Goal: Information Seeking & Learning: Check status

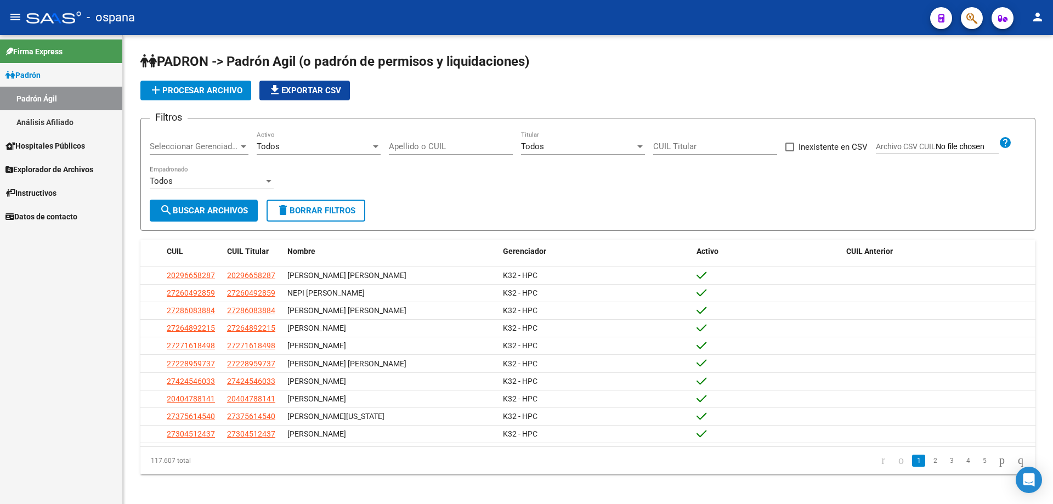
click at [963, 16] on button "button" at bounding box center [972, 18] width 22 height 22
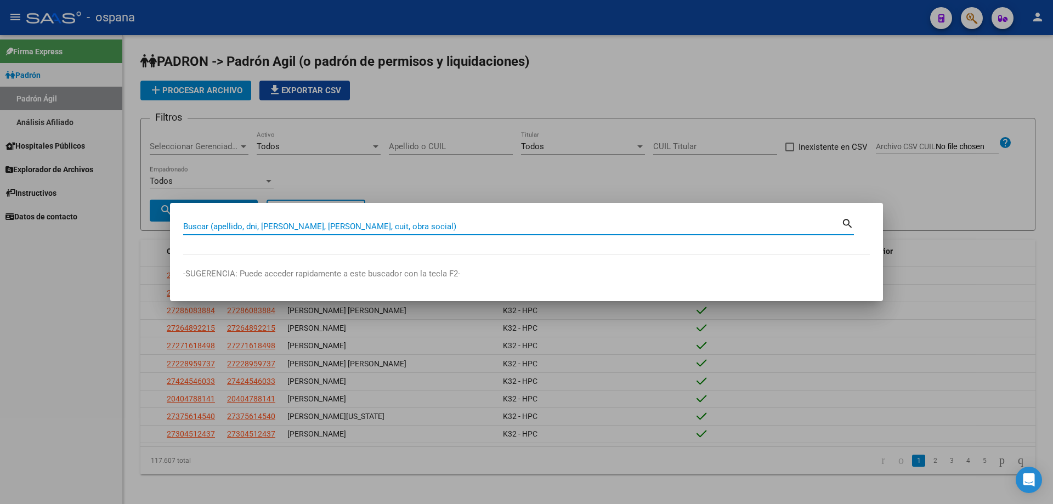
paste input "6516316"
type input "6516316"
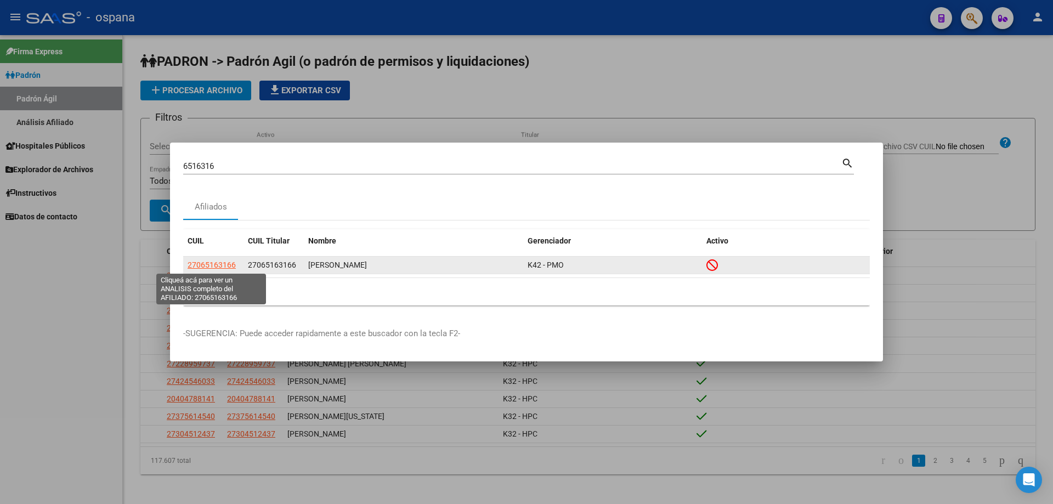
click at [229, 261] on span "27065163166" at bounding box center [212, 264] width 48 height 9
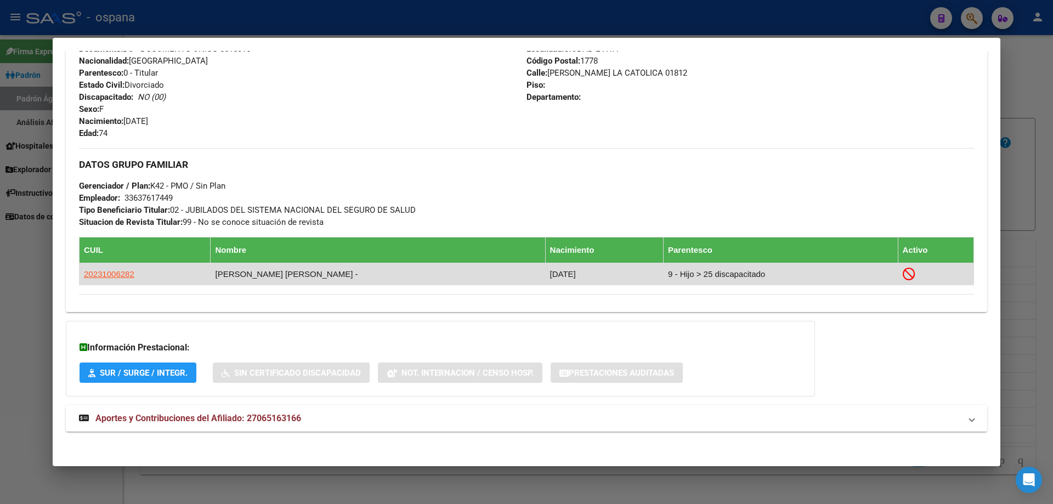
scroll to position [455, 0]
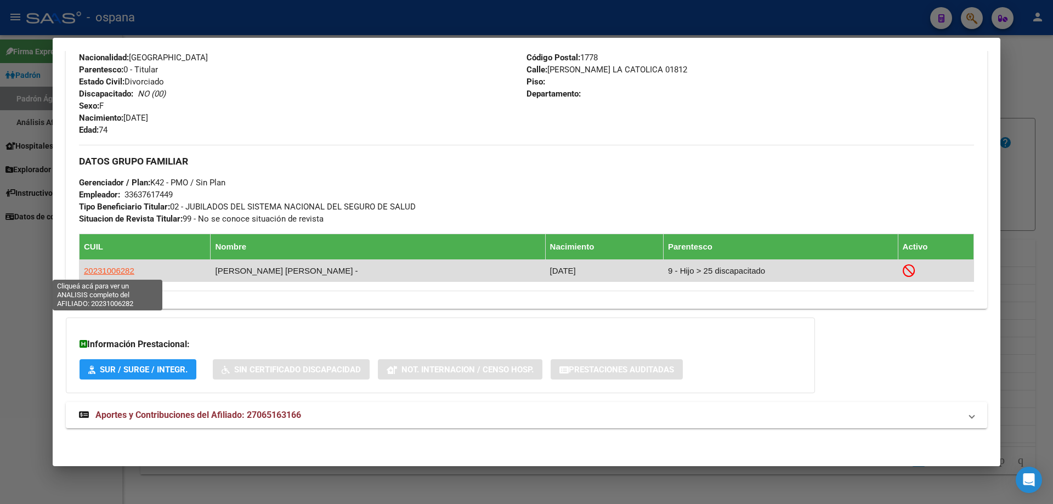
click at [129, 272] on span "20231006282" at bounding box center [109, 270] width 50 height 9
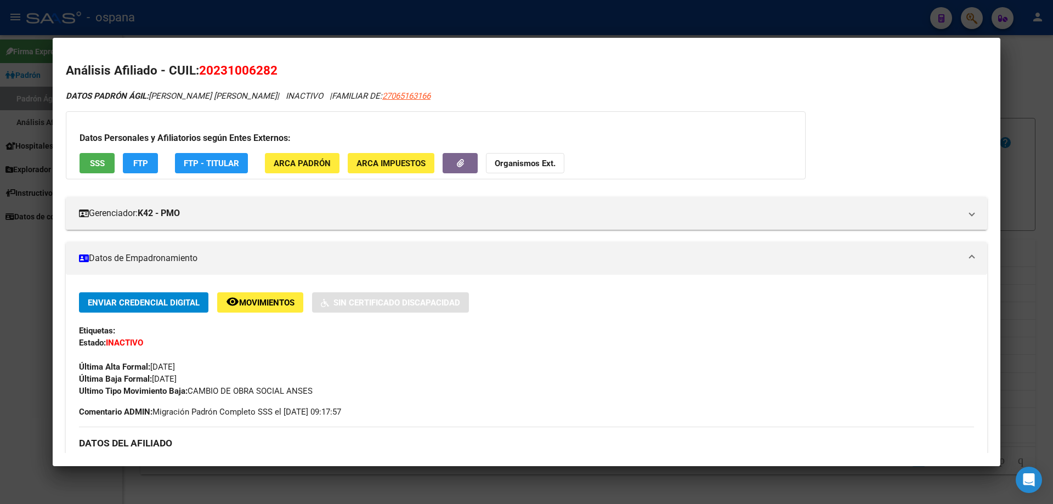
drag, startPoint x: 129, startPoint y: 272, endPoint x: 411, endPoint y: 83, distance: 339.0
click at [411, 83] on div "Análisis Afiliado - CUIL: 20231006282 DATOS PADRÓN ÁGIL: [PERSON_NAME] [PERSON_…" at bounding box center [526, 498] width 921 height 874
click at [392, 95] on span "27065163166" at bounding box center [406, 96] width 48 height 10
type textarea "27065163166"
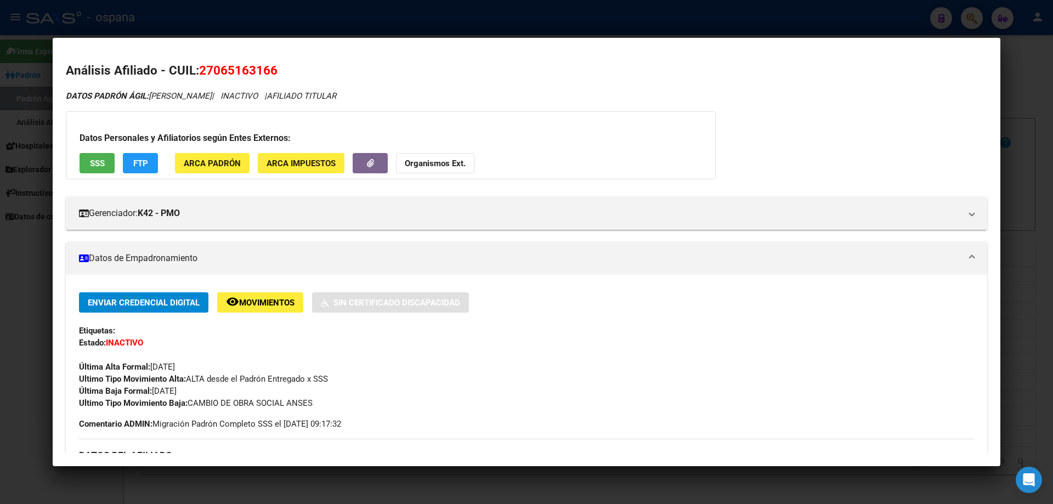
click at [1011, 161] on div at bounding box center [526, 252] width 1053 height 504
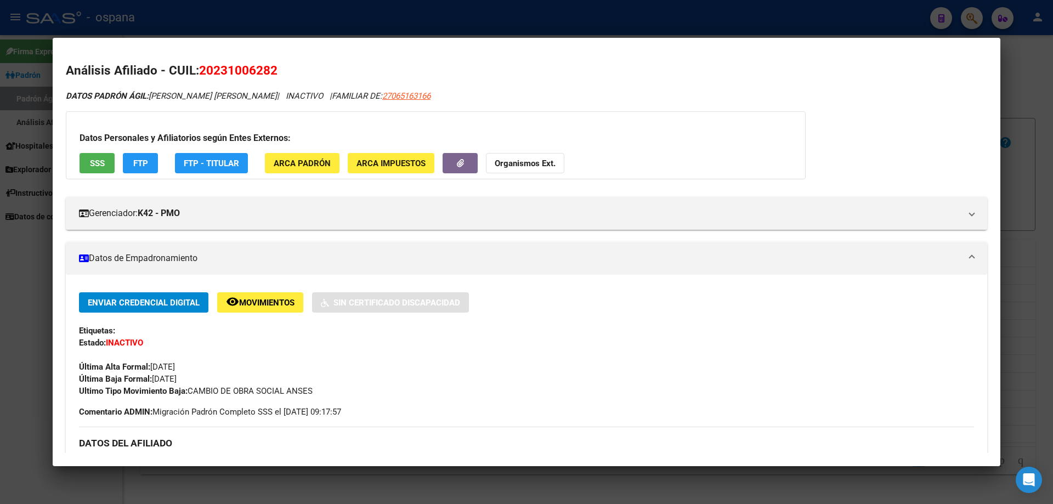
click at [1052, 189] on div at bounding box center [526, 252] width 1053 height 504
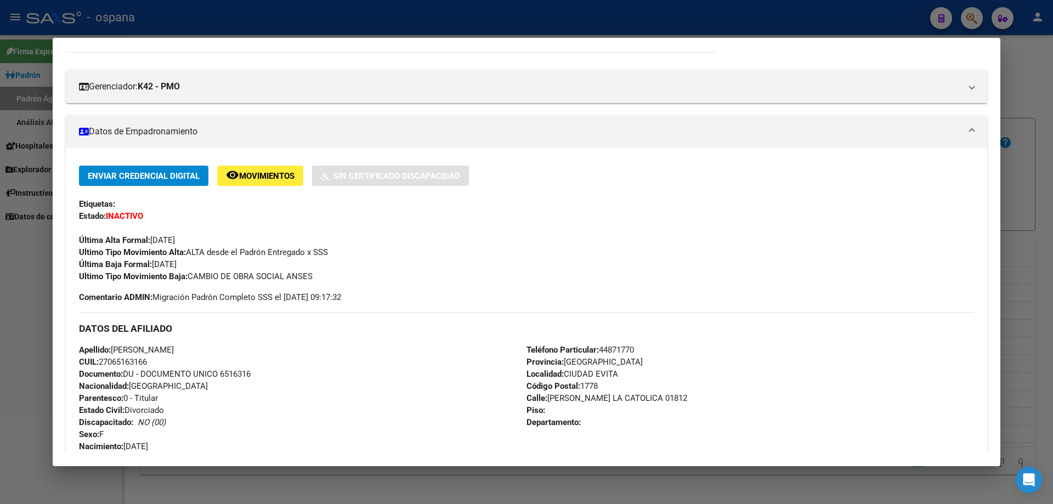
scroll to position [126, 0]
click at [1052, 151] on div at bounding box center [526, 252] width 1053 height 504
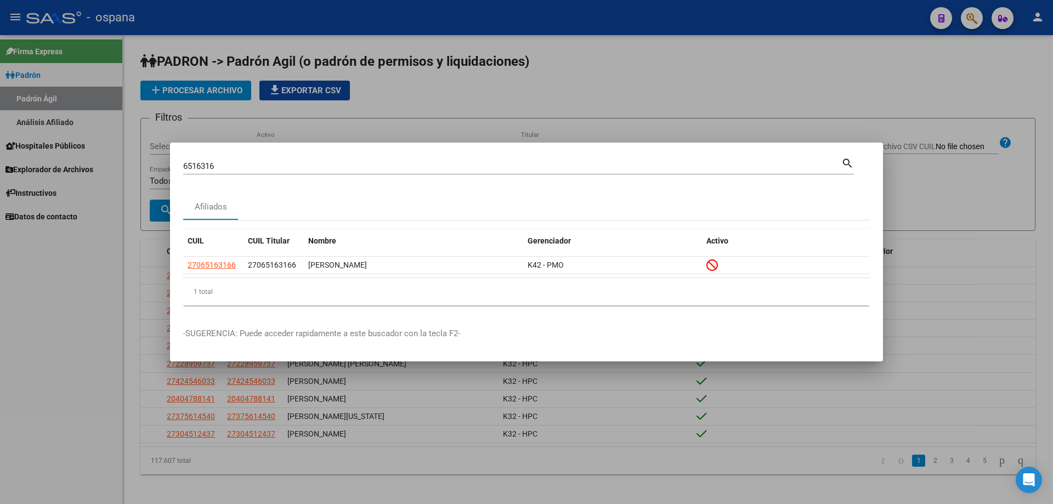
click at [402, 171] on div "6516316 Buscar (apellido, dni, cuil, [PERSON_NAME], cuit, obra social)" at bounding box center [512, 166] width 658 height 16
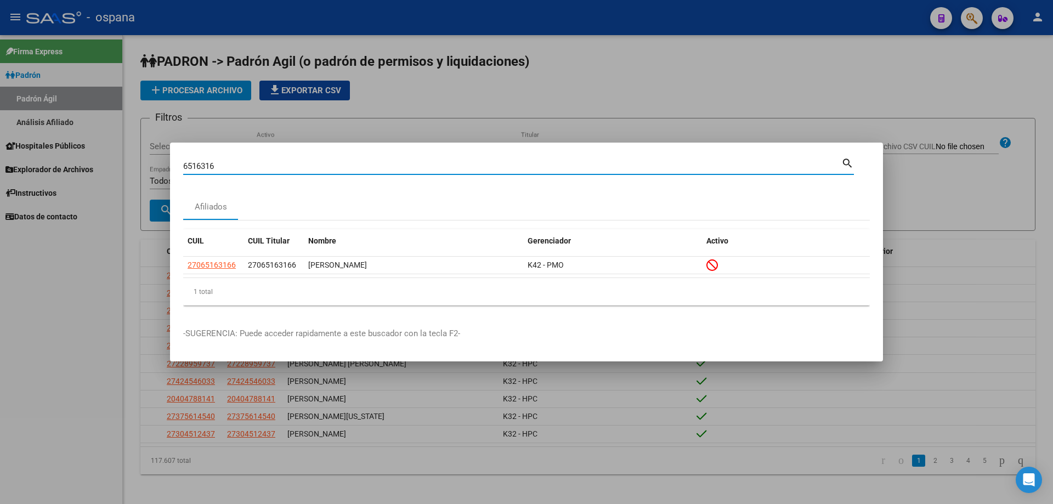
click at [401, 166] on input "6516316" at bounding box center [512, 166] width 658 height 10
paste input "6350950"
type input "6350950"
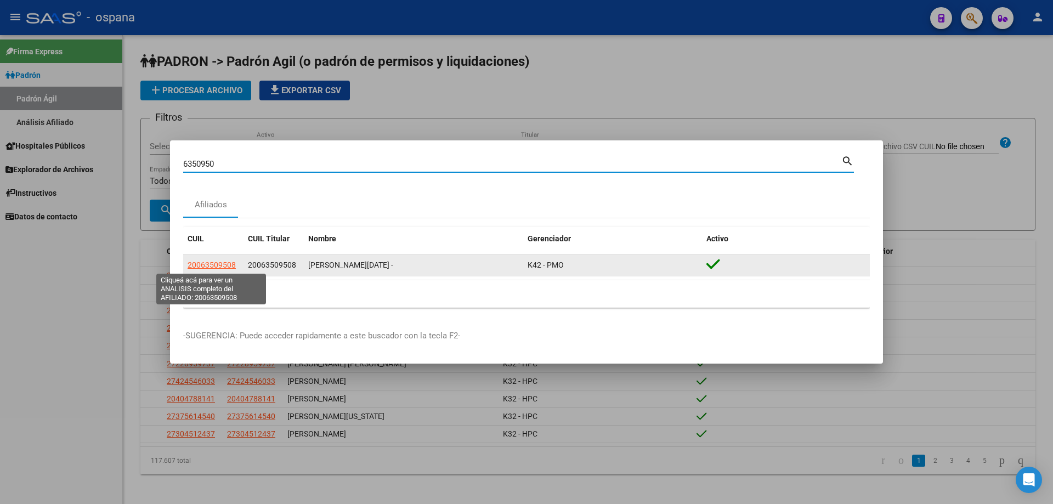
click at [222, 265] on span "20063509508" at bounding box center [212, 264] width 48 height 9
type textarea "20063509508"
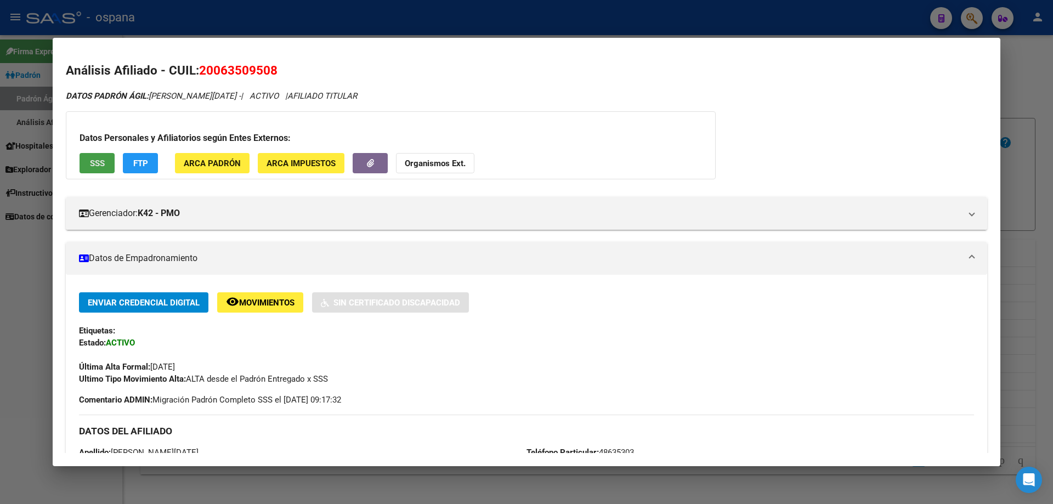
click at [99, 164] on span "SSS" at bounding box center [97, 163] width 15 height 10
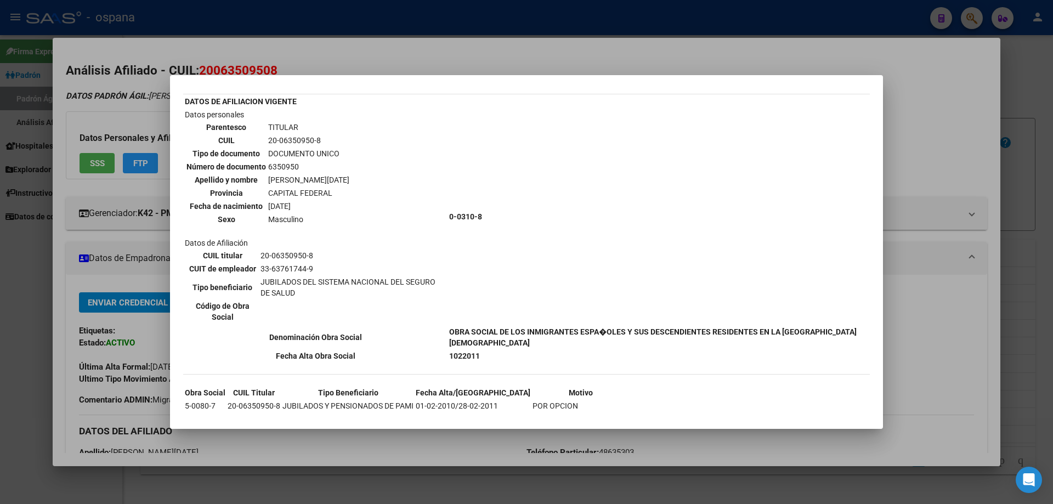
scroll to position [69, 0]
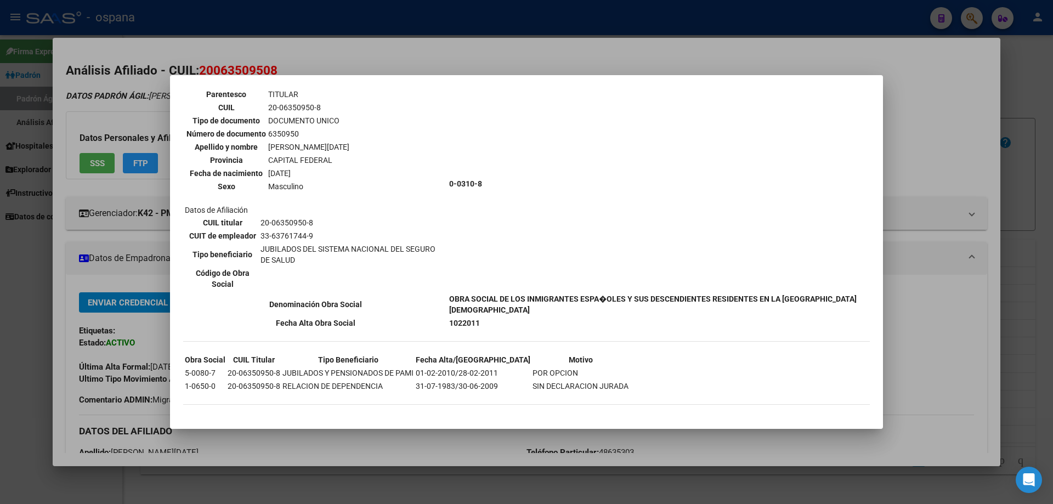
click at [482, 179] on b "0-0310-8" at bounding box center [465, 183] width 33 height 9
click at [507, 193] on td "0-0310-8" at bounding box center [659, 184] width 420 height 216
click at [524, 173] on td "0-0310-8" at bounding box center [659, 184] width 420 height 216
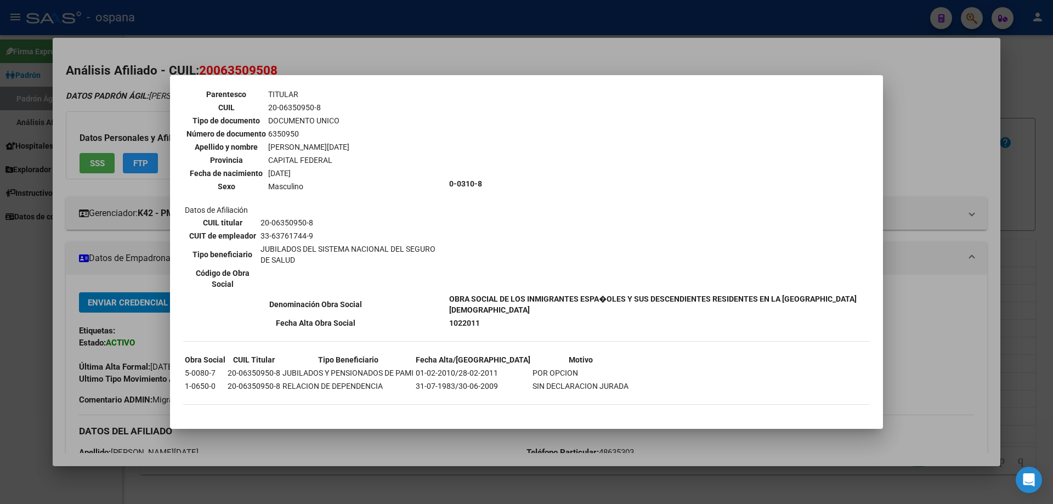
click at [500, 223] on td "0-0310-8" at bounding box center [659, 184] width 420 height 216
click at [1052, 168] on div at bounding box center [526, 252] width 1053 height 504
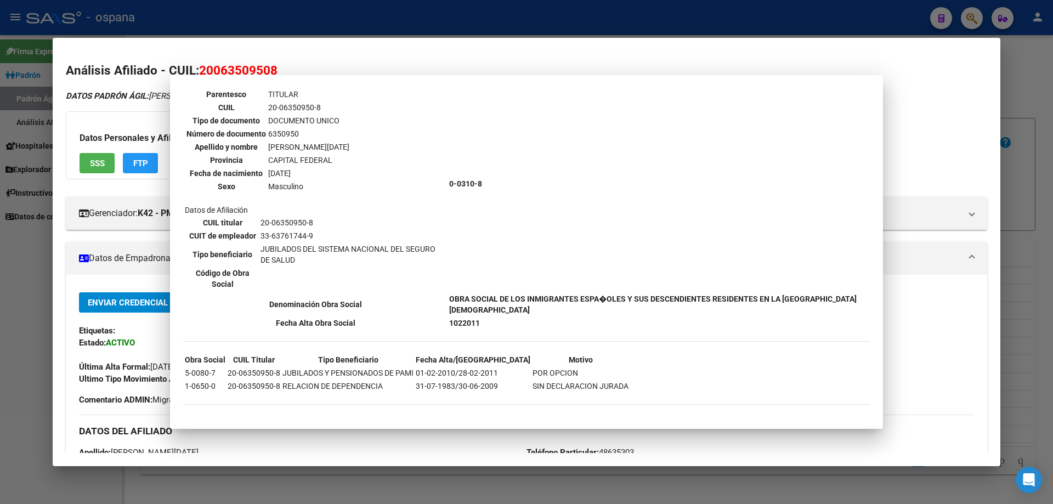
click at [1052, 168] on div at bounding box center [526, 252] width 1053 height 504
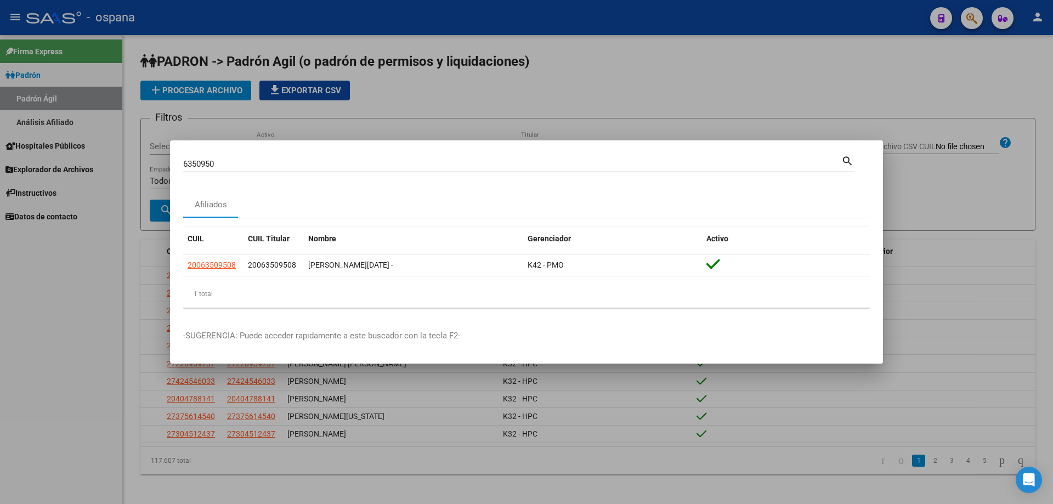
click at [278, 163] on input "6350950" at bounding box center [512, 164] width 658 height 10
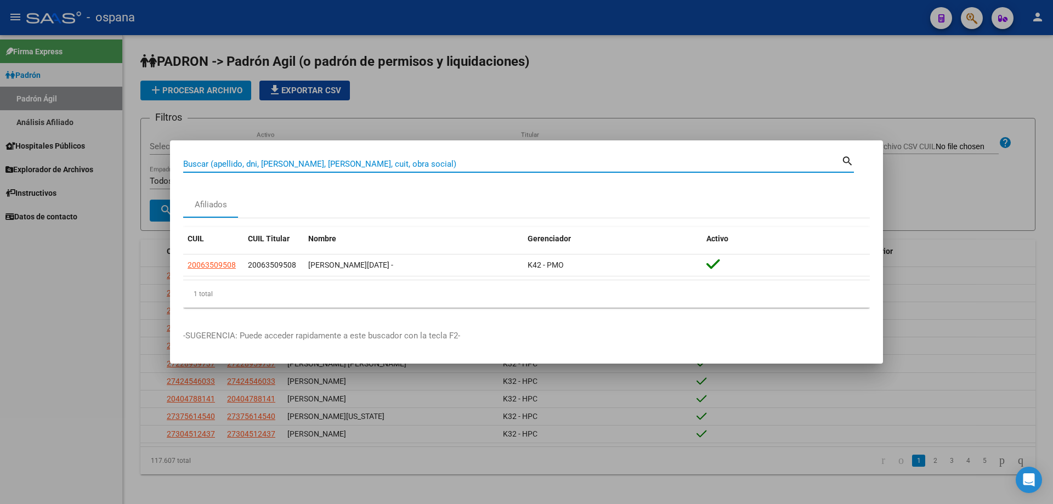
paste input "37033358"
type input "37033358"
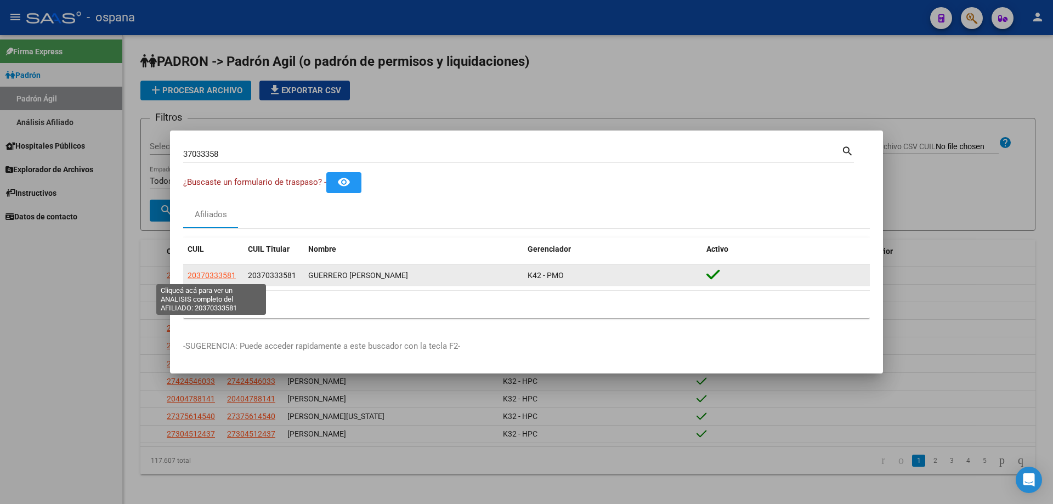
click at [226, 279] on span "20370333581" at bounding box center [212, 275] width 48 height 9
type textarea "20370333581"
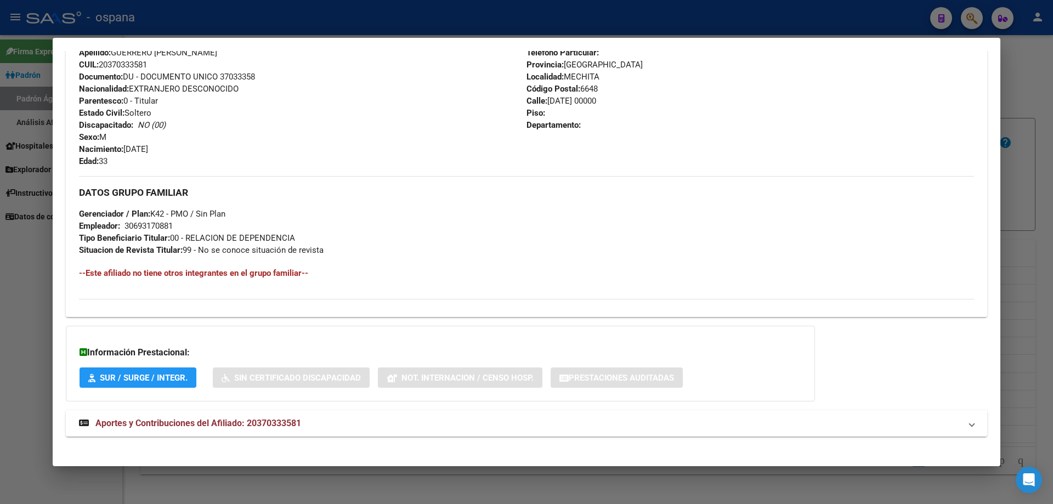
scroll to position [408, 0]
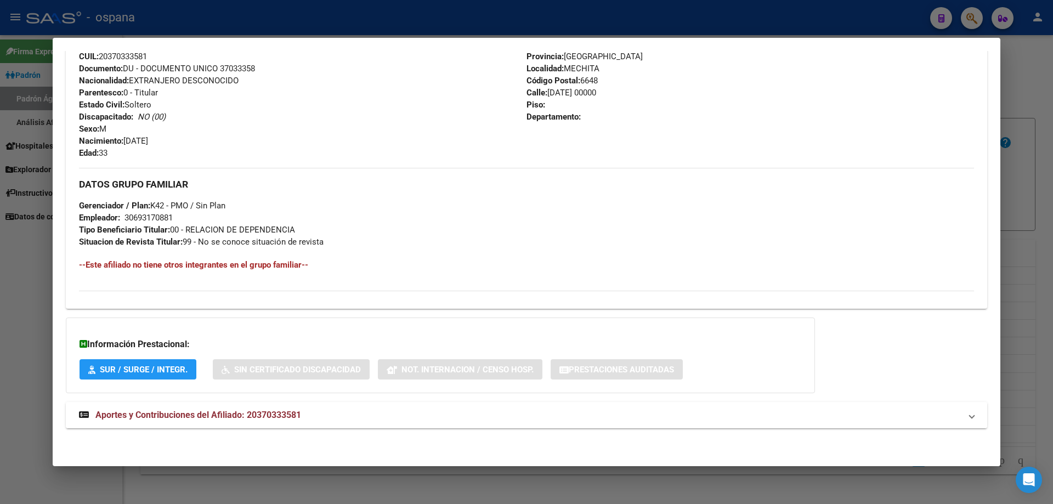
click at [164, 409] on strong "Aportes y Contribuciones del Afiliado: 20370333581" at bounding box center [190, 415] width 222 height 13
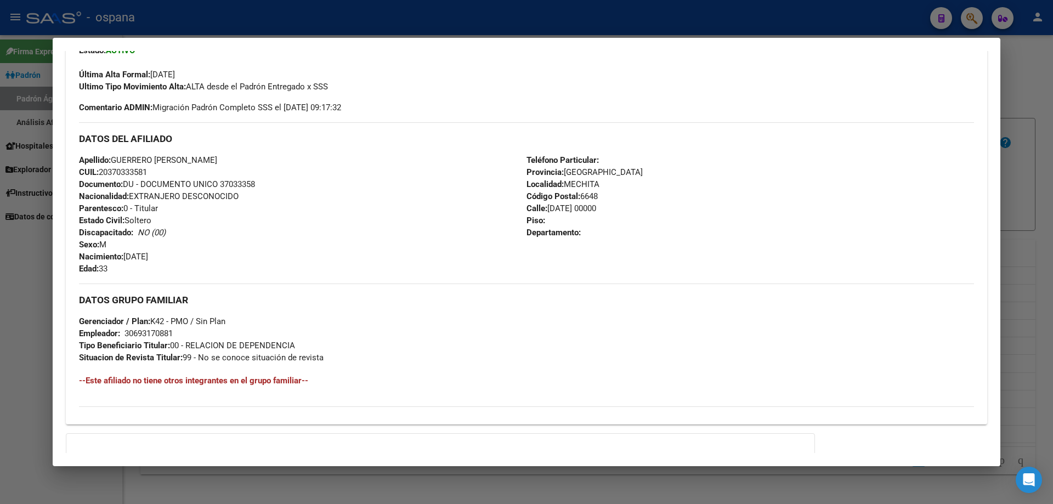
scroll to position [0, 0]
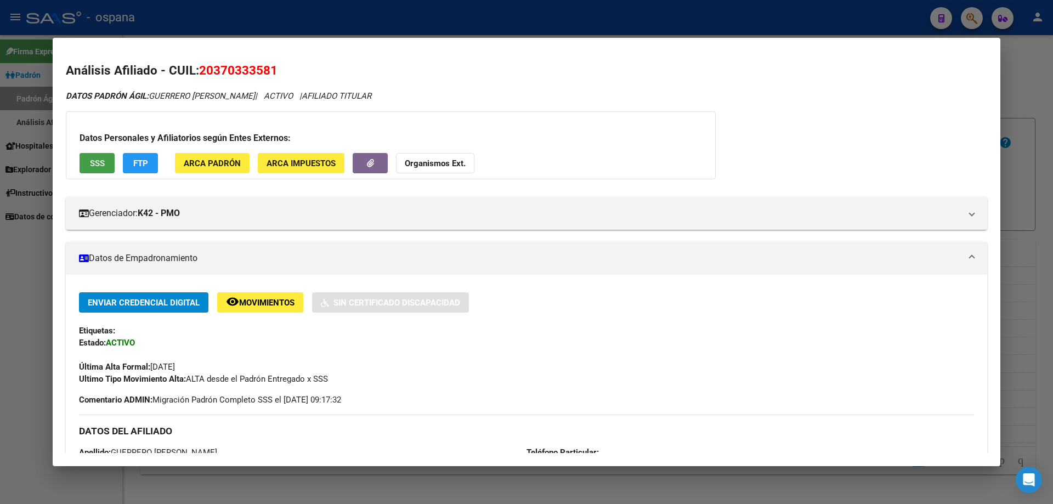
click at [107, 167] on button "SSS" at bounding box center [97, 163] width 35 height 20
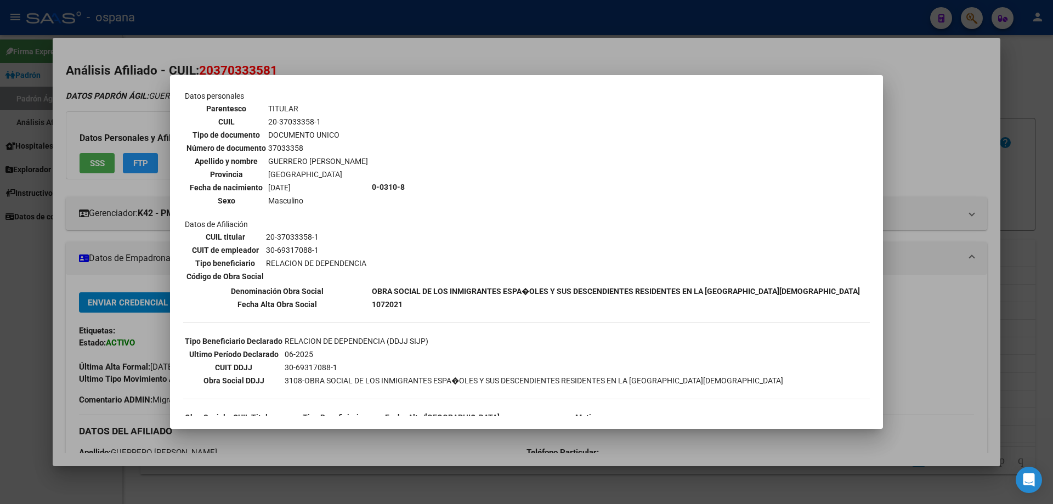
scroll to position [55, 0]
click at [1052, 269] on div at bounding box center [526, 252] width 1053 height 504
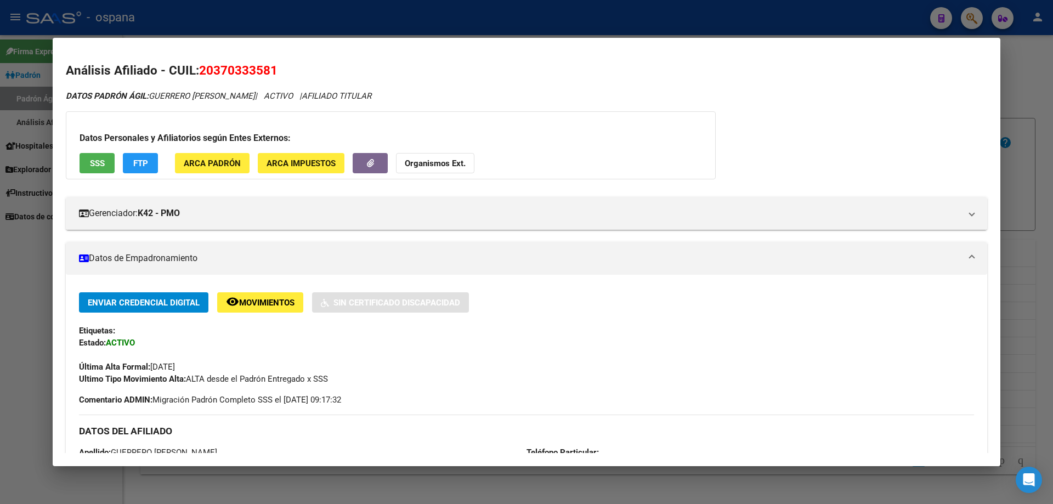
click at [1052, 269] on div at bounding box center [526, 252] width 1053 height 504
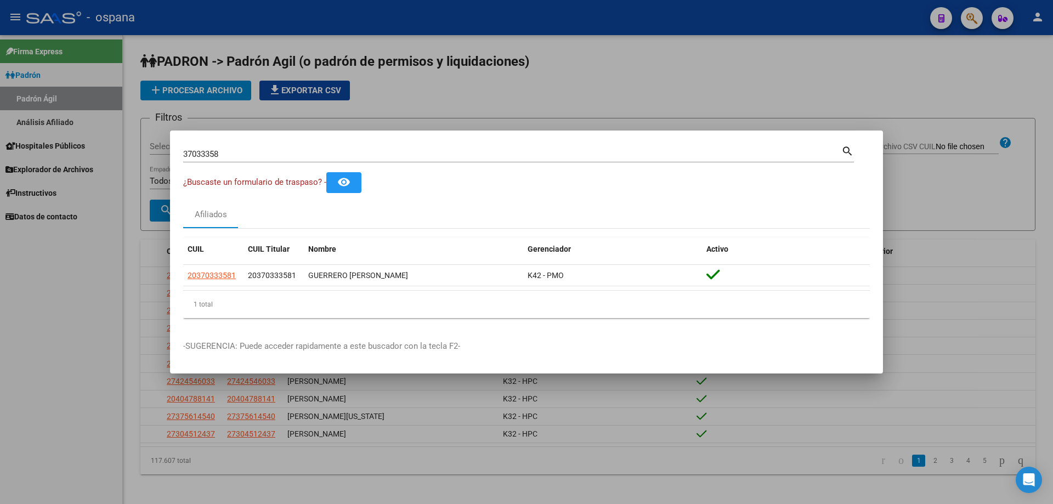
click at [213, 146] on div "37033358 Buscar (apellido, dni, [PERSON_NAME], [PERSON_NAME], cuit, obra social)" at bounding box center [512, 154] width 658 height 16
click at [216, 150] on input "37033358" at bounding box center [512, 154] width 658 height 10
type input "55426730"
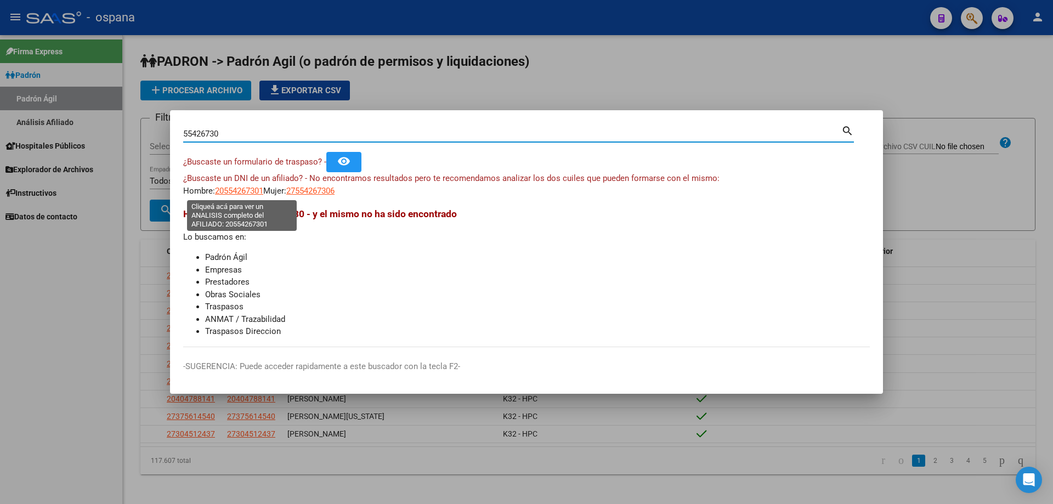
click at [262, 192] on span "20554267301" at bounding box center [239, 191] width 48 height 10
type textarea "20554267301"
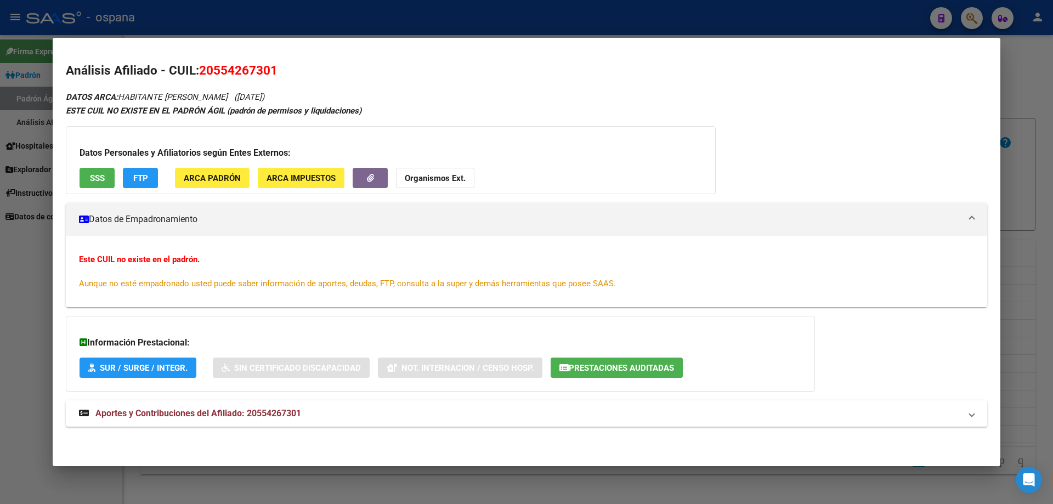
click at [107, 180] on button "SSS" at bounding box center [97, 178] width 35 height 20
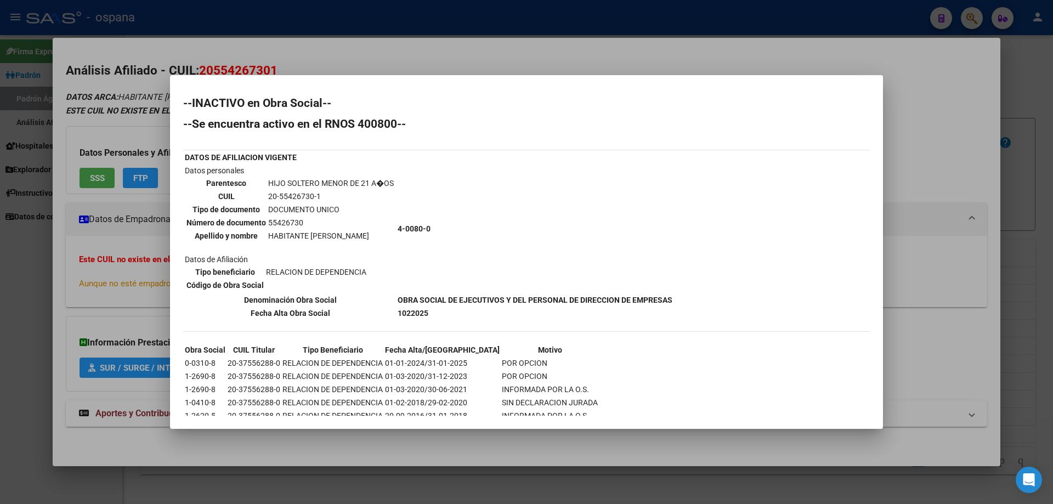
click at [1052, 173] on div at bounding box center [526, 252] width 1053 height 504
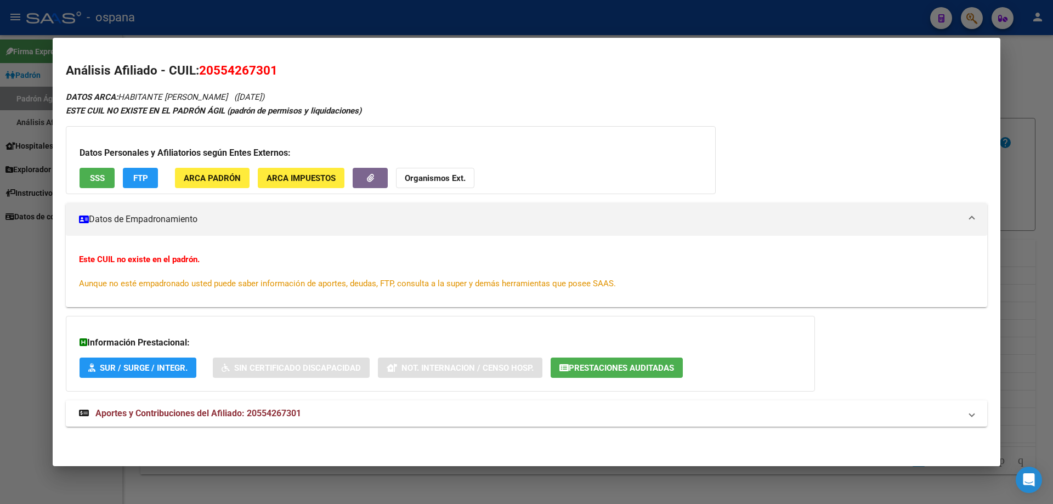
click at [1052, 173] on div at bounding box center [526, 252] width 1053 height 504
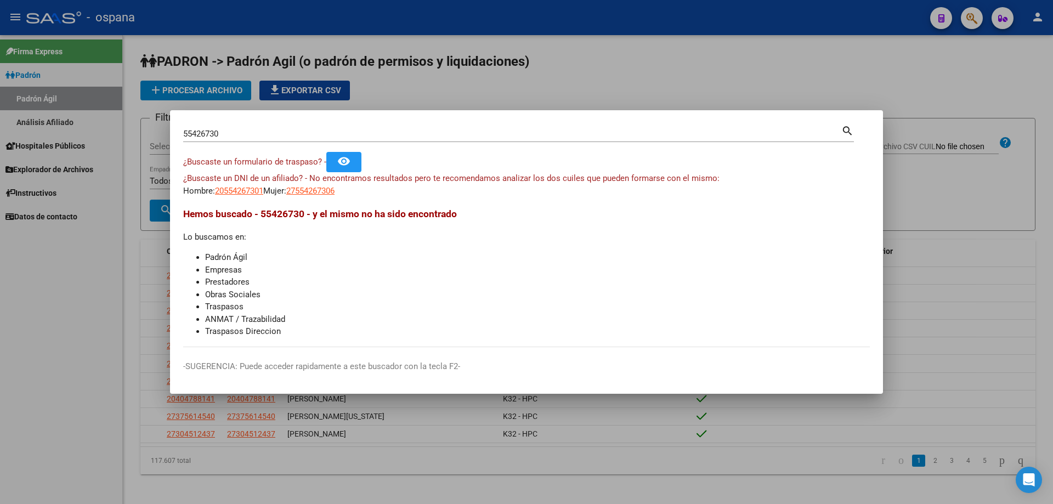
click at [401, 137] on input "55426730" at bounding box center [512, 134] width 658 height 10
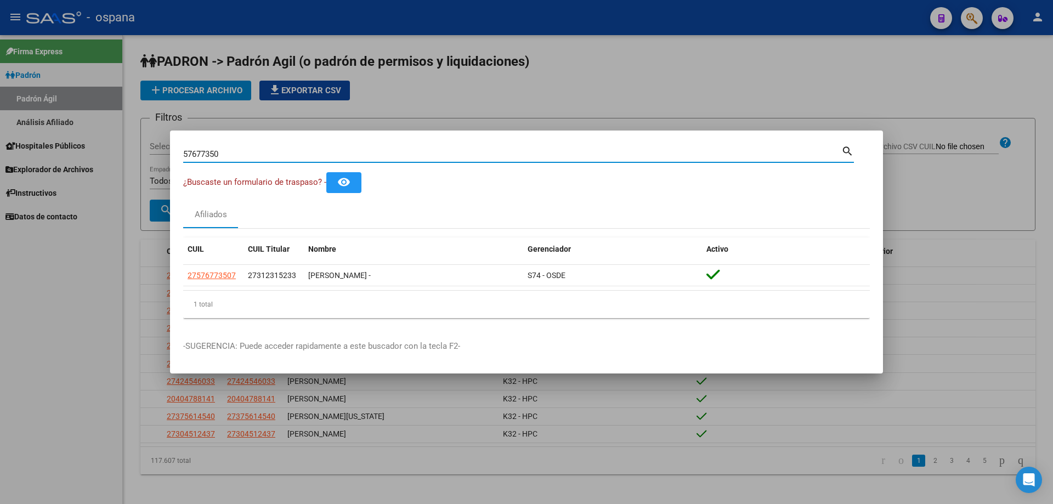
click at [411, 155] on input "57677350" at bounding box center [512, 154] width 658 height 10
type input "2"
type input "4"
type input "5"
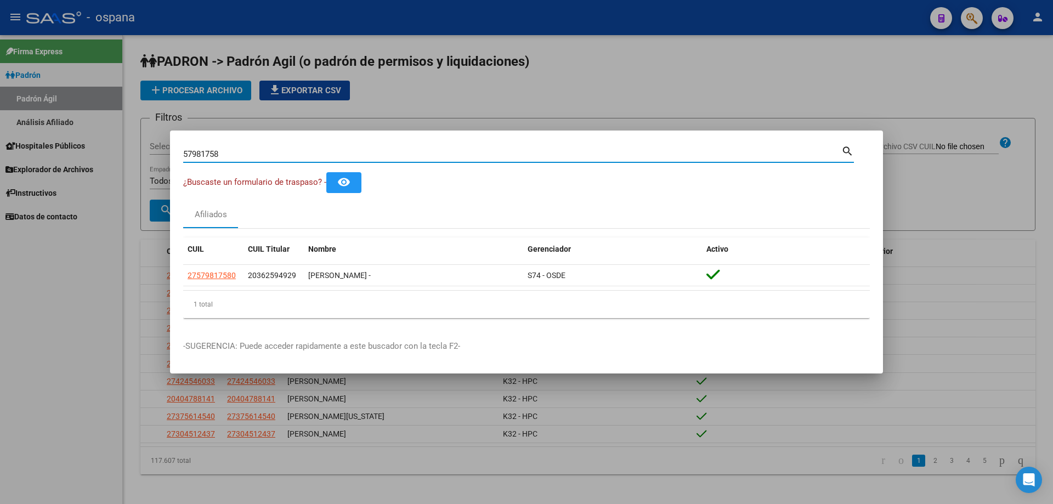
click at [347, 153] on input "57981758" at bounding box center [512, 154] width 658 height 10
type input "4"
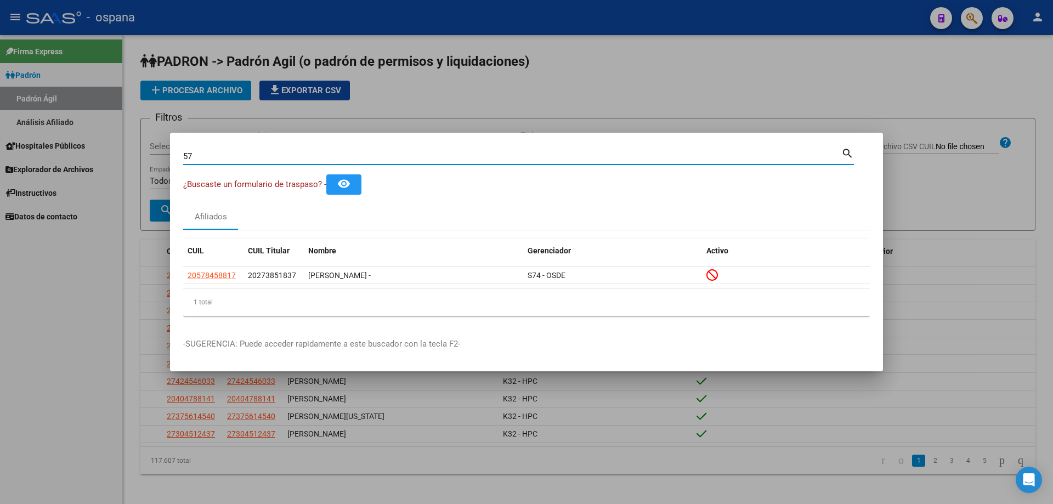
type input "5"
type input "70054389"
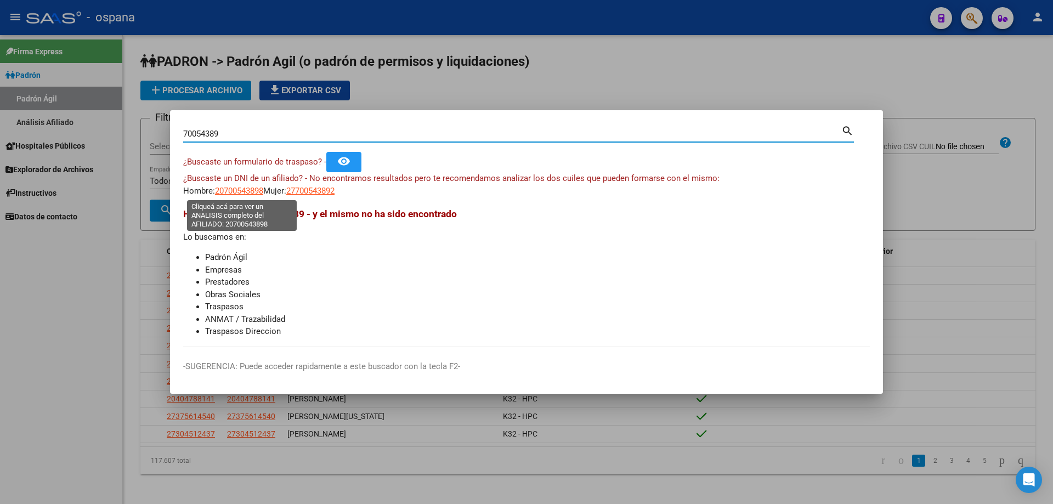
click at [230, 190] on span "20700543898" at bounding box center [239, 191] width 48 height 10
copy span "7"
type textarea "20700543898"
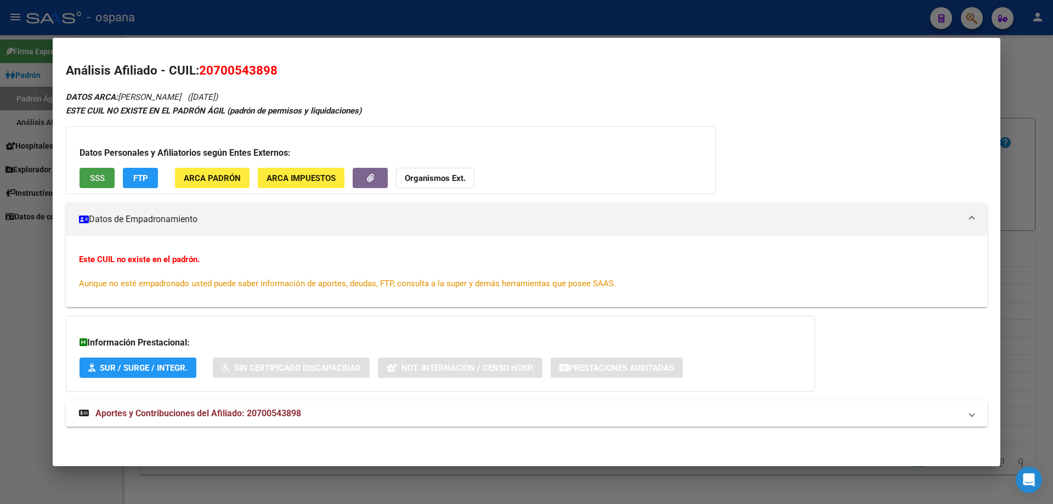
click at [107, 178] on button "SSS" at bounding box center [97, 178] width 35 height 20
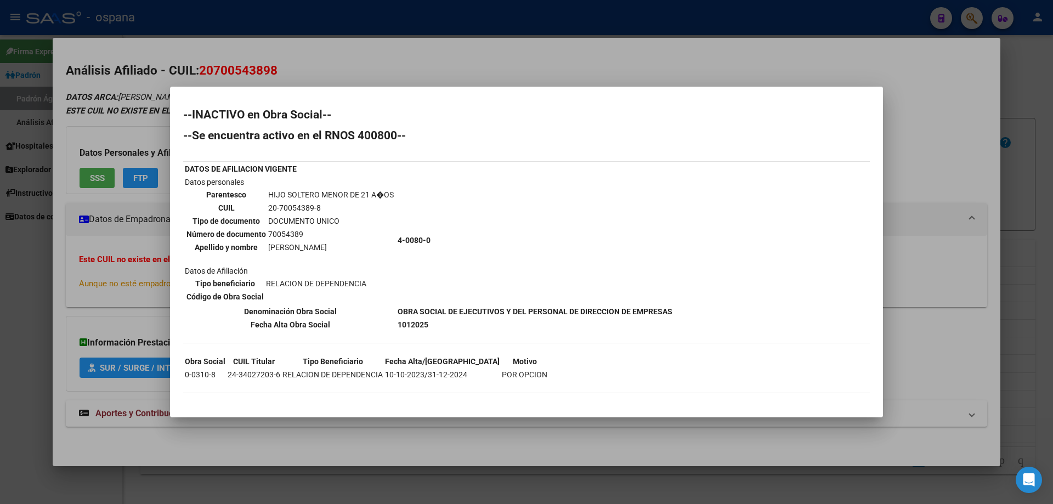
click at [590, 302] on td "4-0080-0" at bounding box center [535, 240] width 276 height 128
click at [1052, 282] on div at bounding box center [526, 252] width 1053 height 504
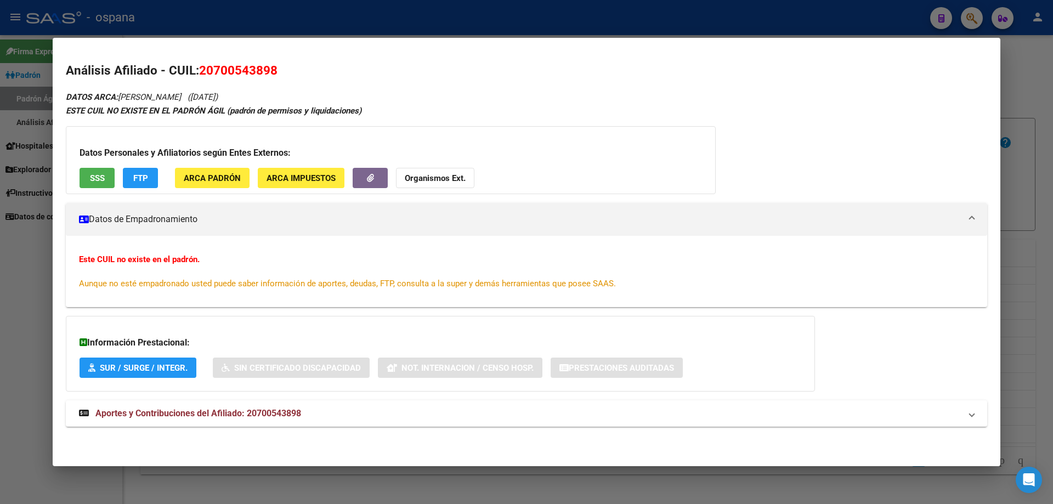
click at [1052, 280] on div at bounding box center [526, 252] width 1053 height 504
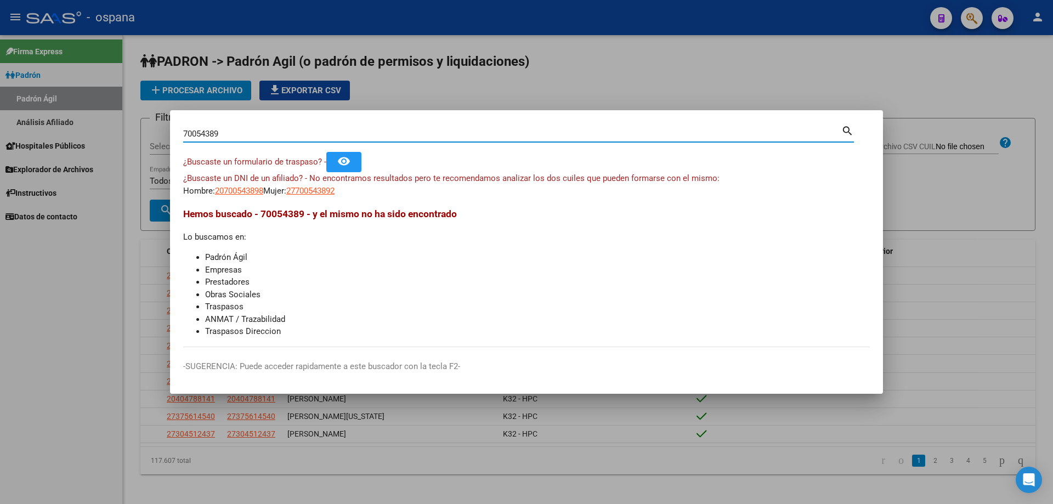
click at [342, 132] on input "70054389" at bounding box center [512, 134] width 658 height 10
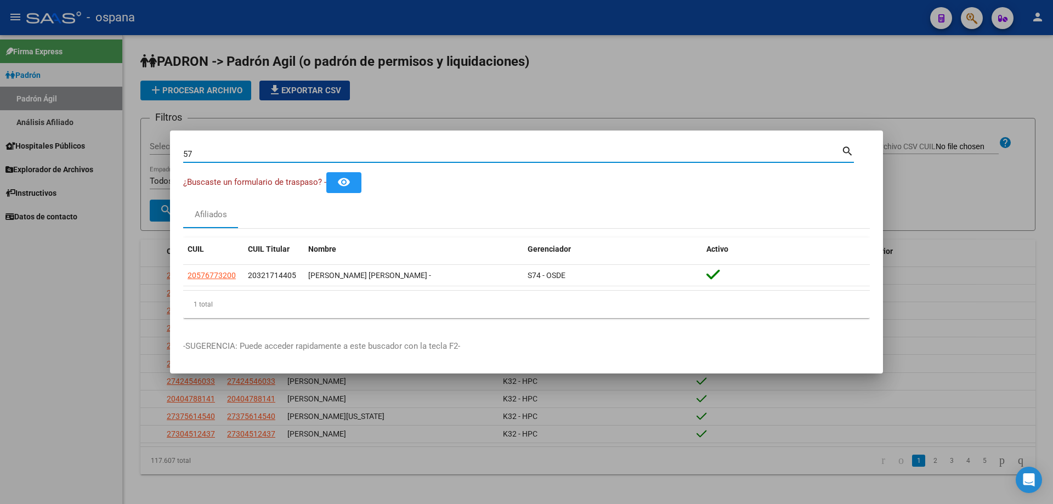
type input "5"
type input "3"
type input "5"
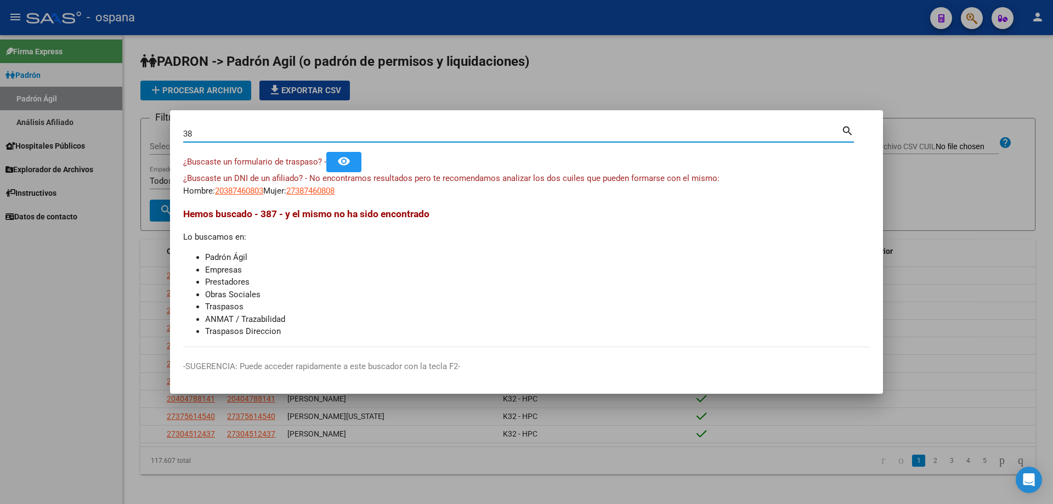
type input "3"
type input "45223058"
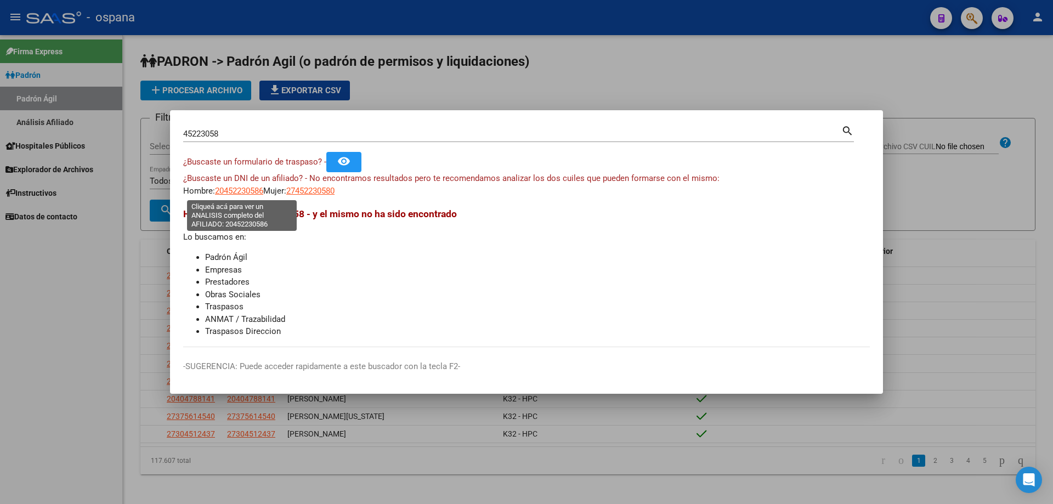
click at [253, 190] on span "20452230586" at bounding box center [239, 191] width 48 height 10
type textarea "20452230586"
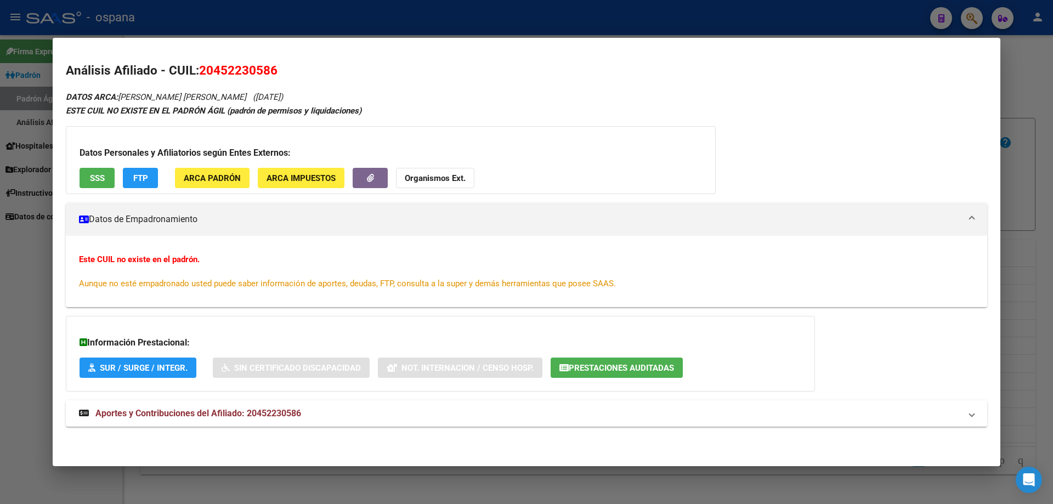
click at [106, 171] on button "SSS" at bounding box center [97, 178] width 35 height 20
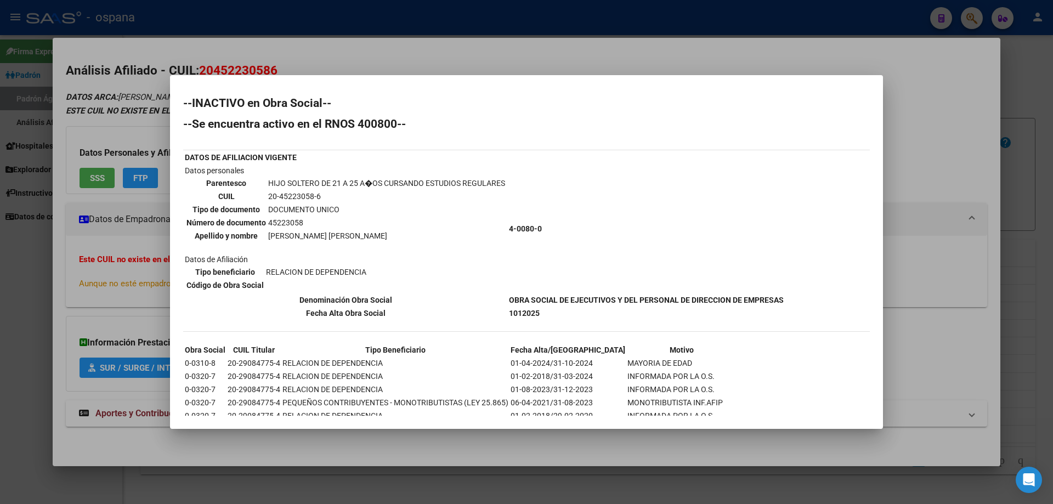
click at [1052, 248] on div at bounding box center [526, 252] width 1053 height 504
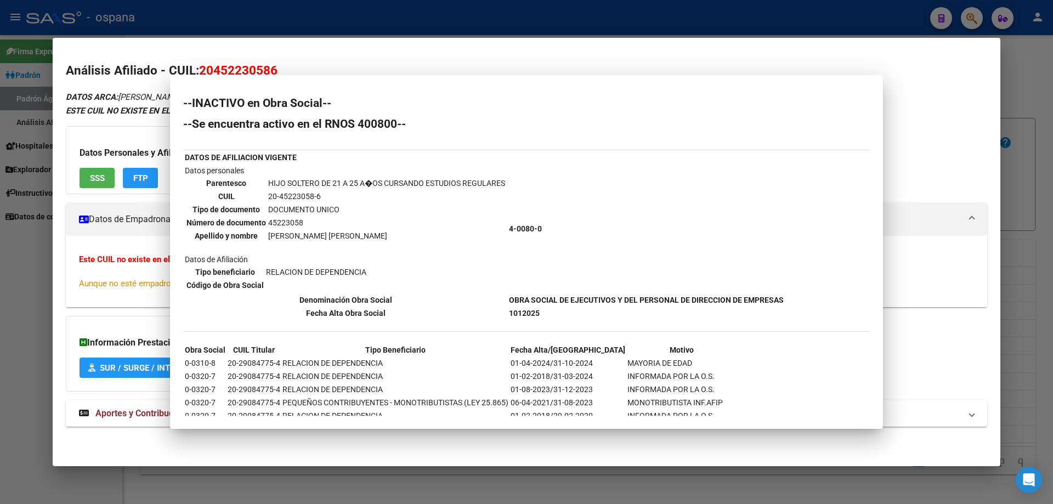
click at [1052, 248] on div at bounding box center [526, 252] width 1053 height 504
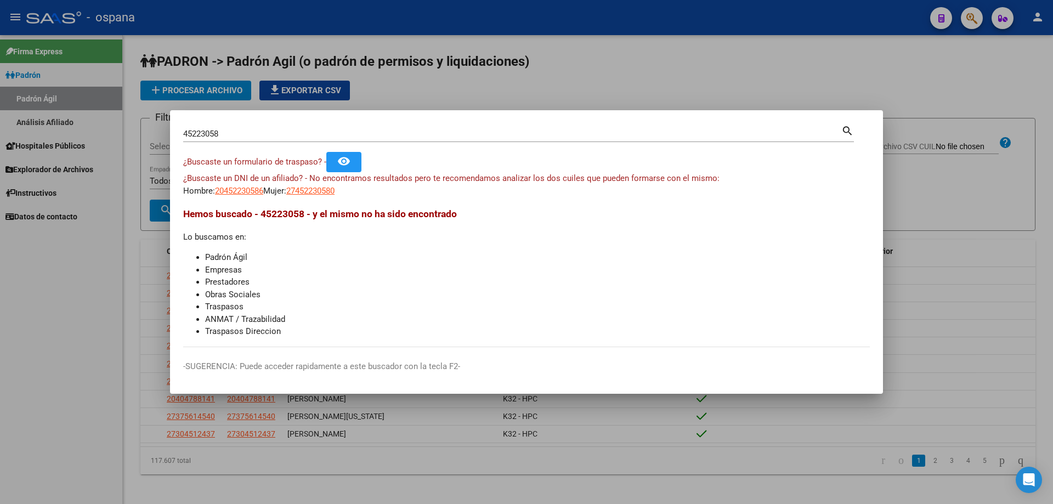
click at [298, 139] on div "45223058 Buscar (apellido, dni, [PERSON_NAME], [PERSON_NAME], cuit, obra social)" at bounding box center [512, 134] width 658 height 16
click at [296, 134] on input "45223058" at bounding box center [512, 134] width 658 height 10
click at [311, 137] on input "38746080" at bounding box center [512, 134] width 658 height 10
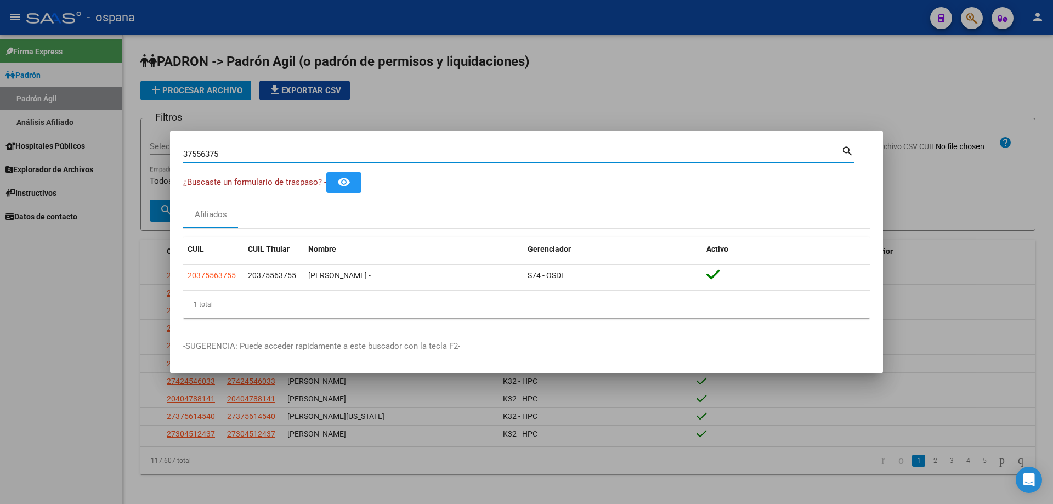
click at [330, 158] on input "37556375" at bounding box center [512, 154] width 658 height 10
type input "45057946"
